Goal: Task Accomplishment & Management: Use online tool/utility

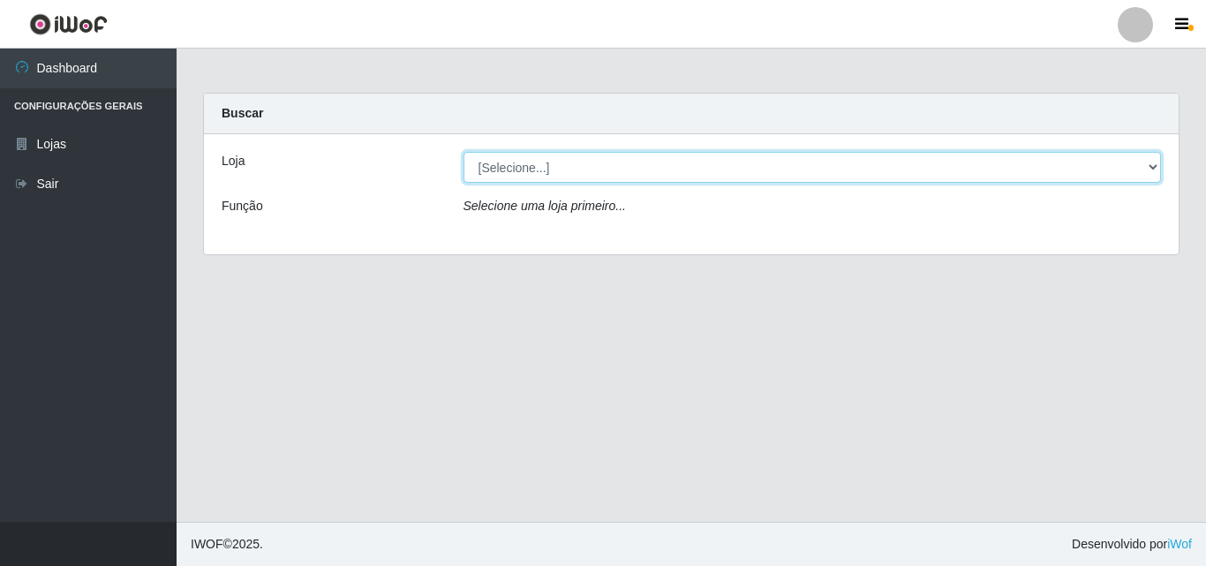
click at [645, 177] on select "[Selecione...] BomQueSó Agreste - Loja 3" at bounding box center [813, 167] width 698 height 31
select select "215"
click at [464, 152] on select "[Selecione...] BomQueSó Agreste - Loja 3" at bounding box center [813, 167] width 698 height 31
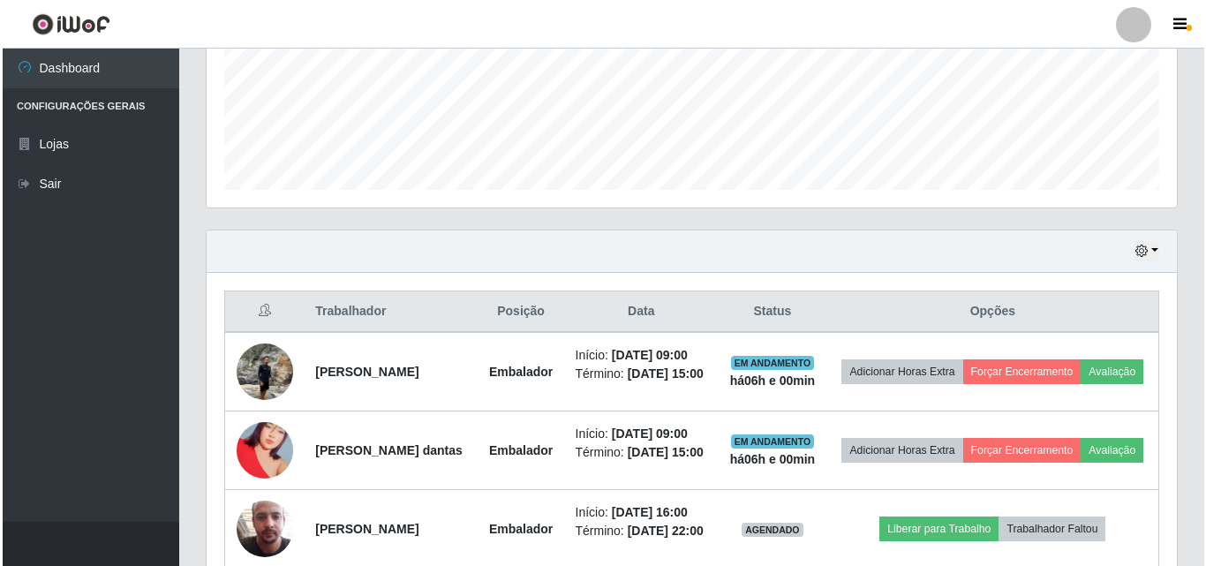
scroll to position [530, 0]
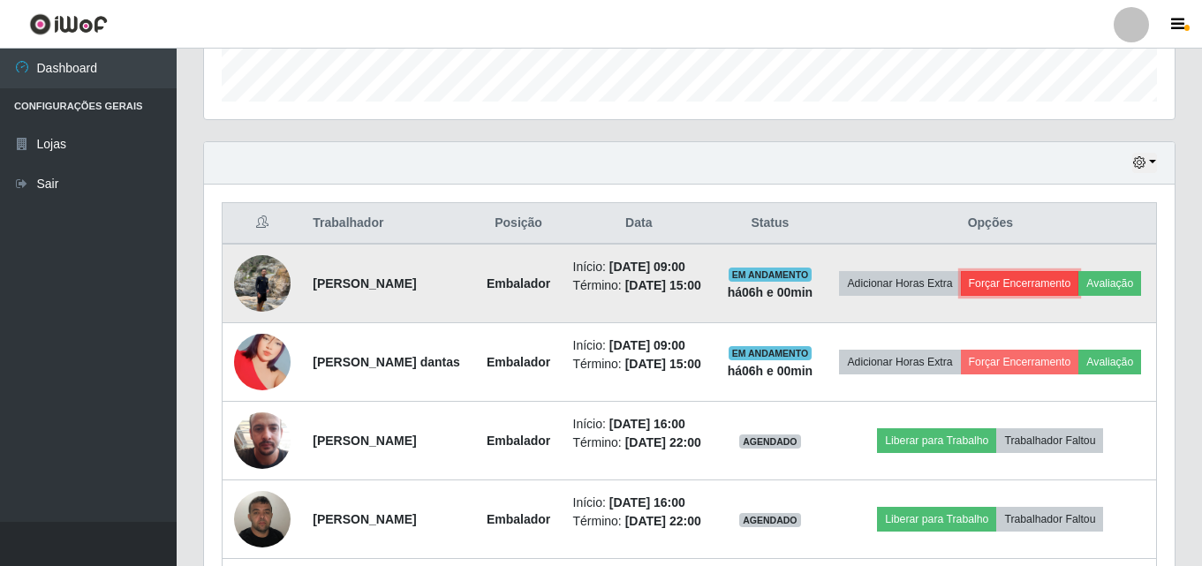
click at [1041, 271] on button "Forçar Encerramento" at bounding box center [1020, 283] width 118 height 25
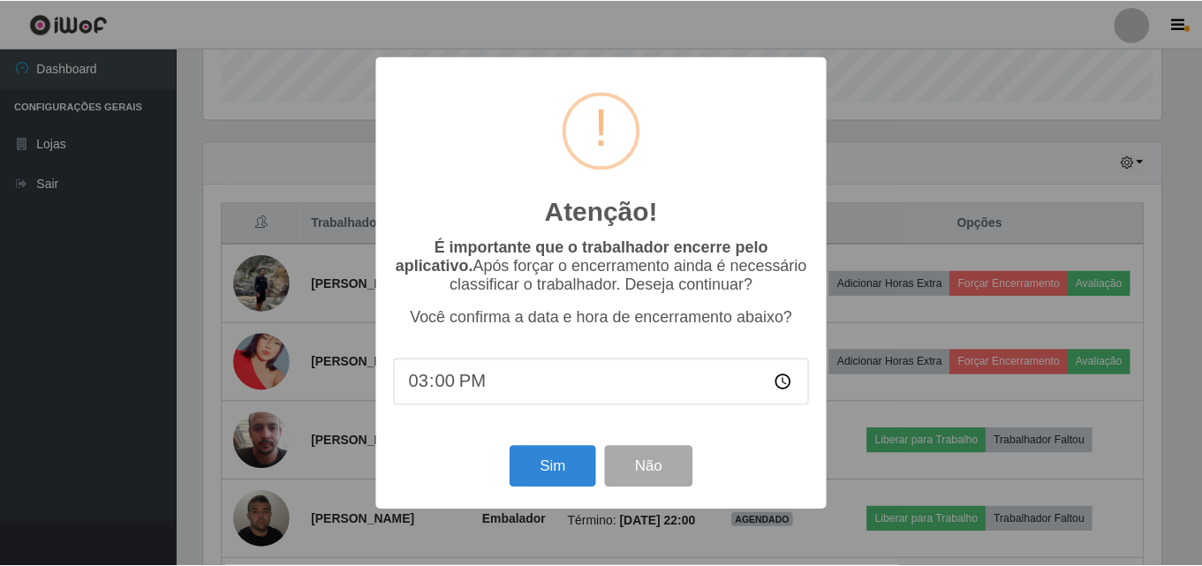
scroll to position [366, 962]
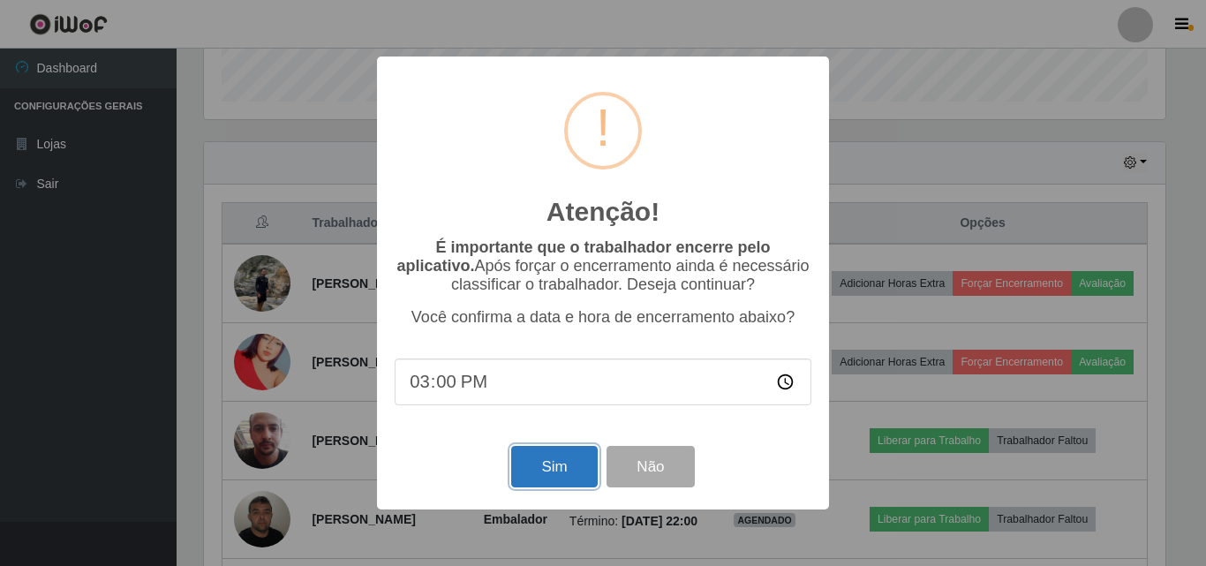
click at [545, 458] on button "Sim" at bounding box center [554, 467] width 86 height 42
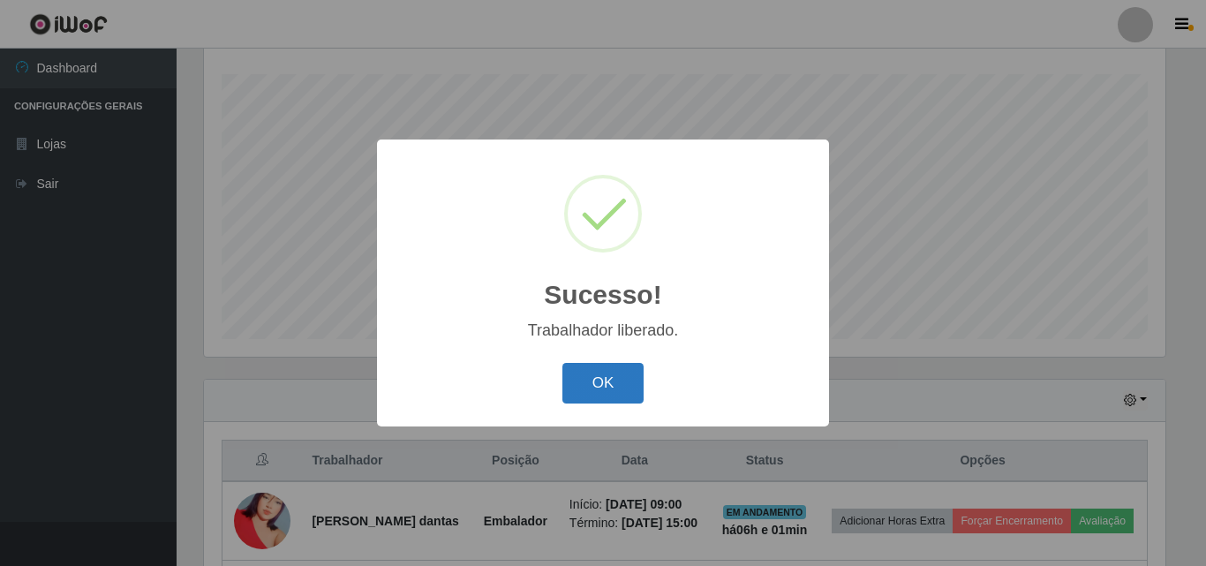
click at [567, 376] on button "OK" at bounding box center [604, 384] width 82 height 42
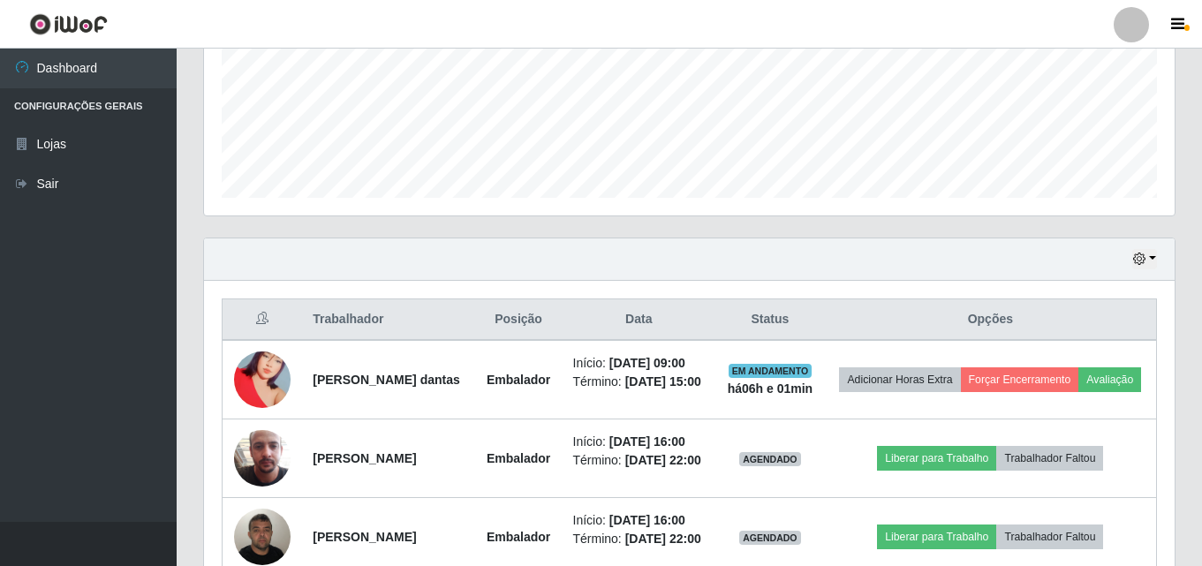
scroll to position [469, 0]
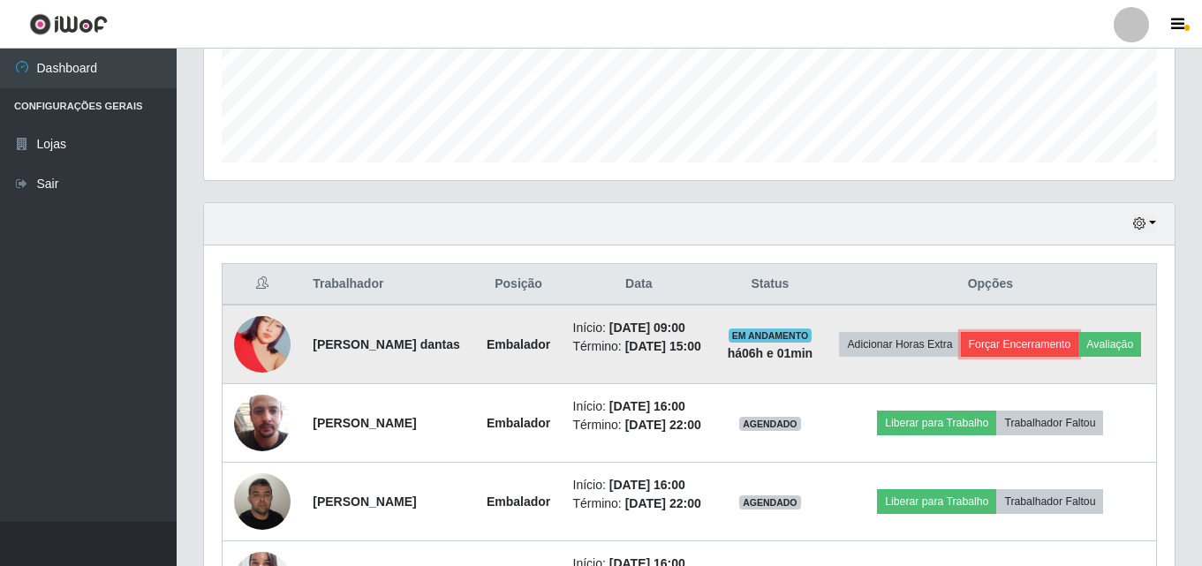
click at [1079, 342] on button "Forçar Encerramento" at bounding box center [1020, 344] width 118 height 25
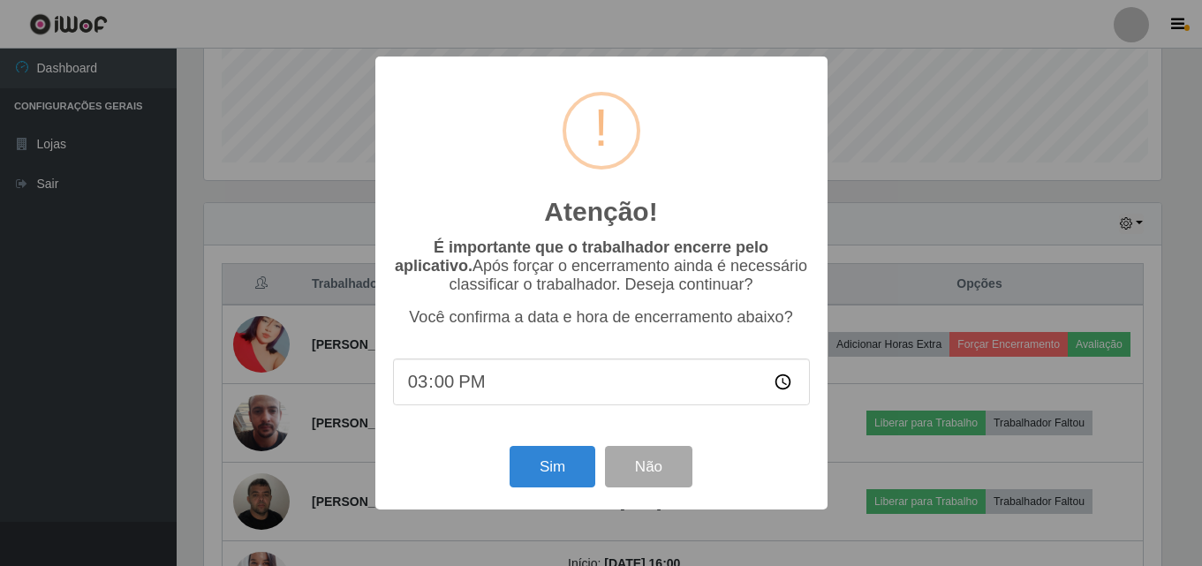
scroll to position [366, 962]
click at [565, 468] on button "Sim" at bounding box center [554, 467] width 86 height 42
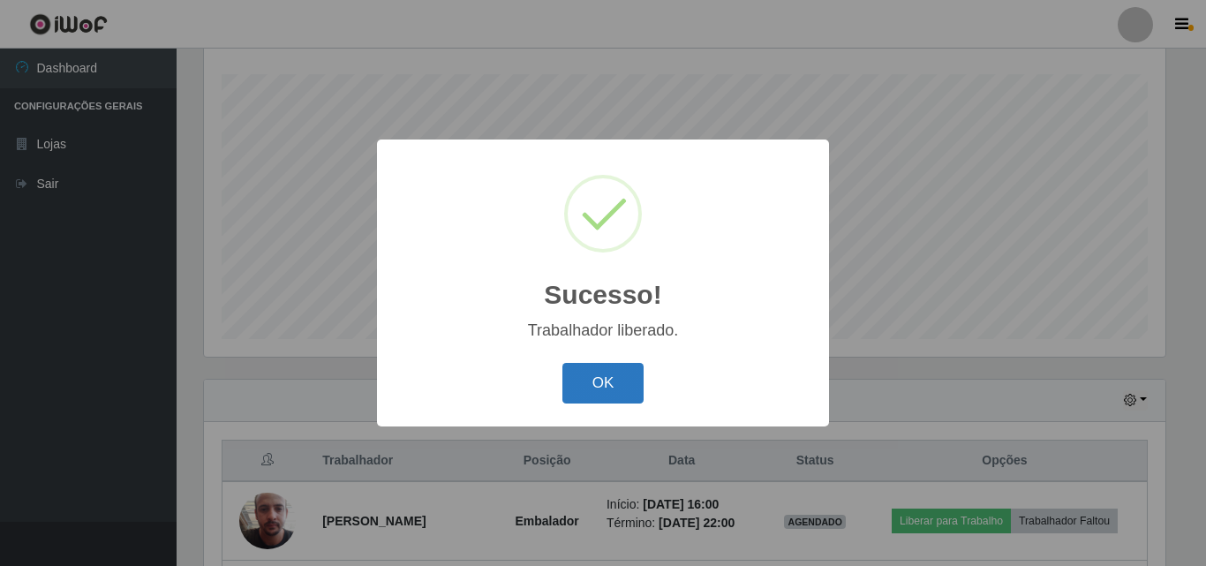
click at [600, 381] on button "OK" at bounding box center [604, 384] width 82 height 42
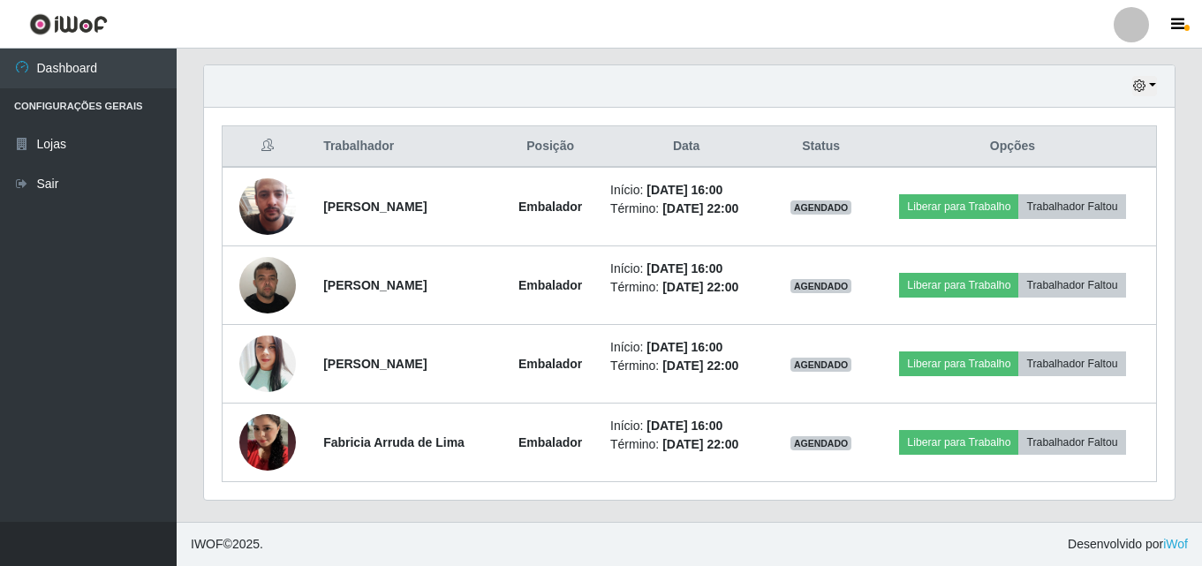
scroll to position [253, 0]
